Goal: Information Seeking & Learning: Learn about a topic

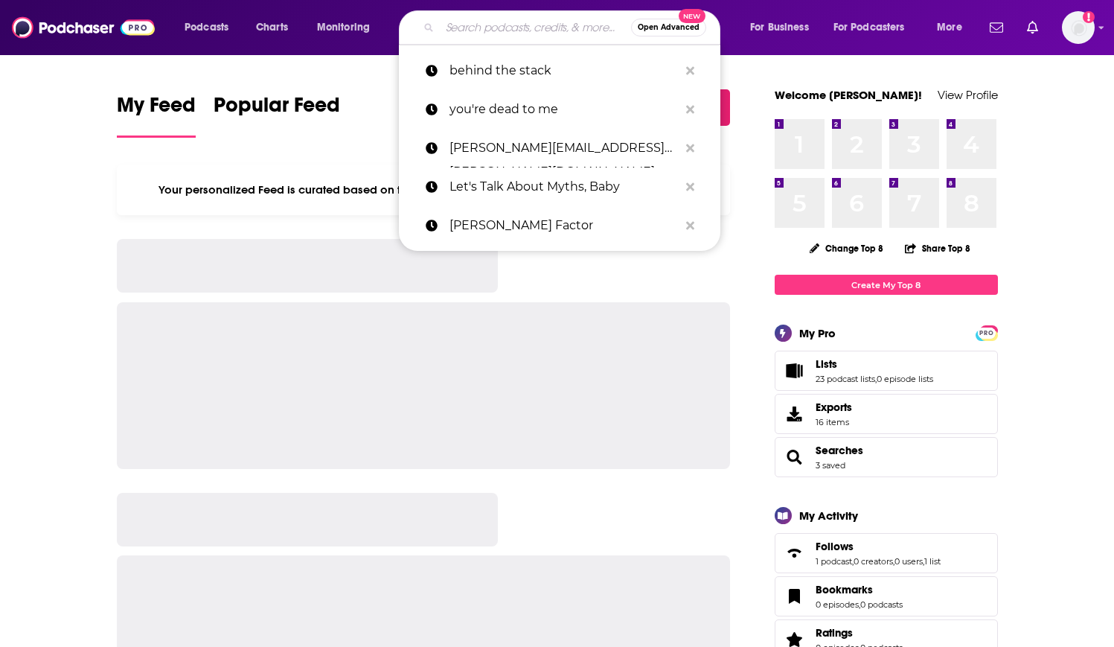
click at [469, 26] on input "Search podcasts, credits, & more..." at bounding box center [535, 28] width 191 height 24
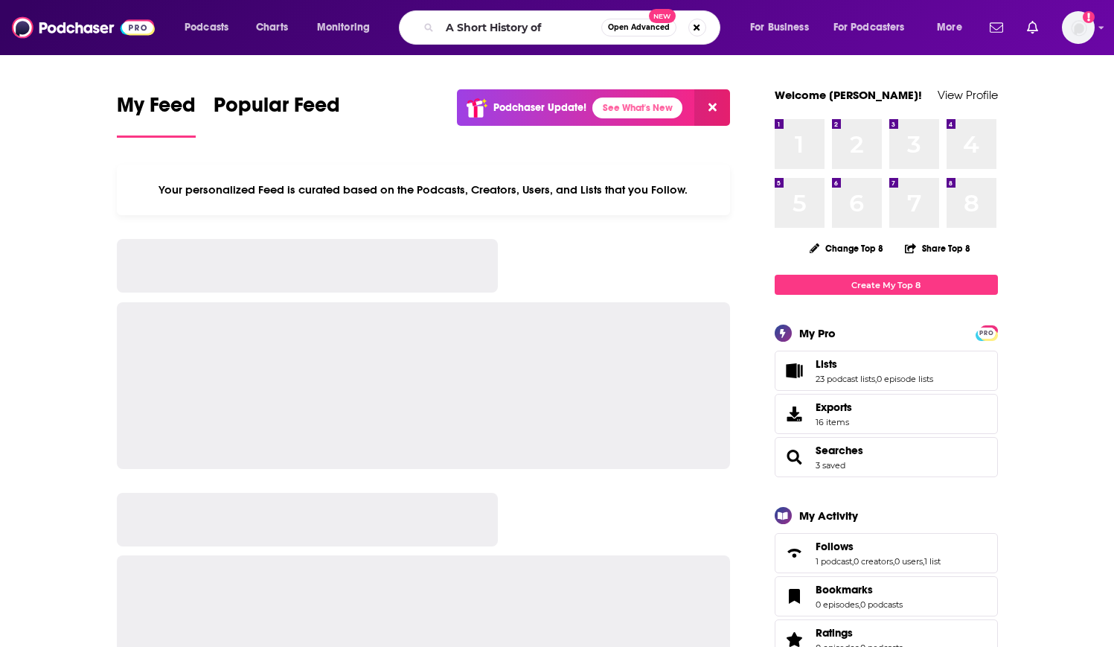
type input "A Short History of"
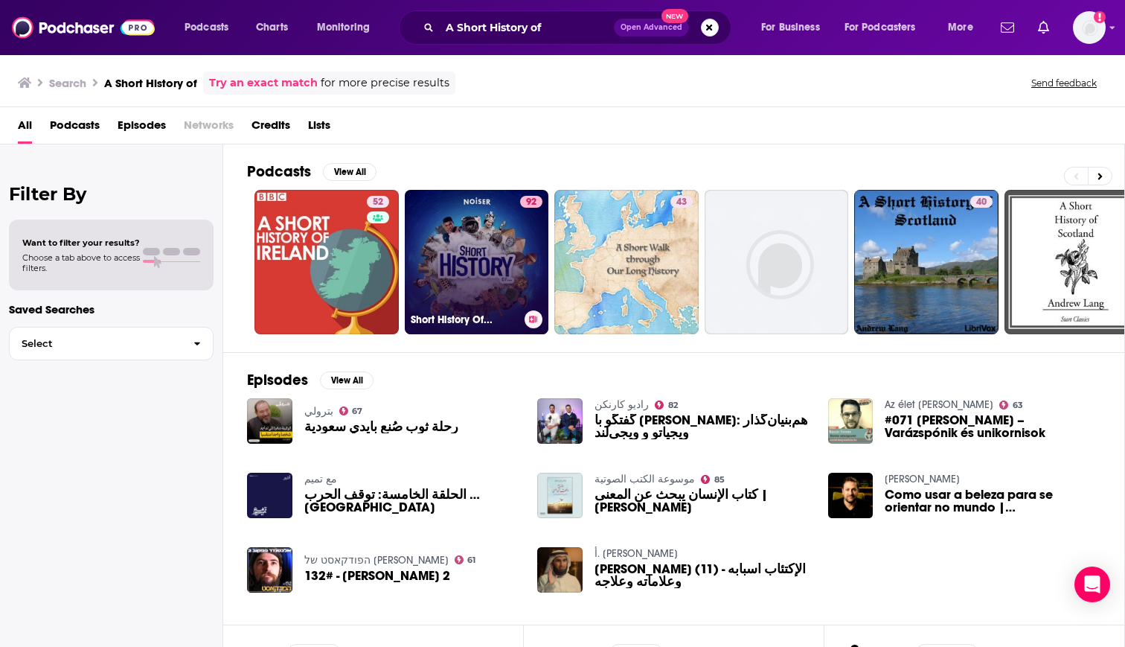
click at [493, 228] on link "92 Short History Of..." at bounding box center [477, 262] width 144 height 144
